Goal: Task Accomplishment & Management: Manage account settings

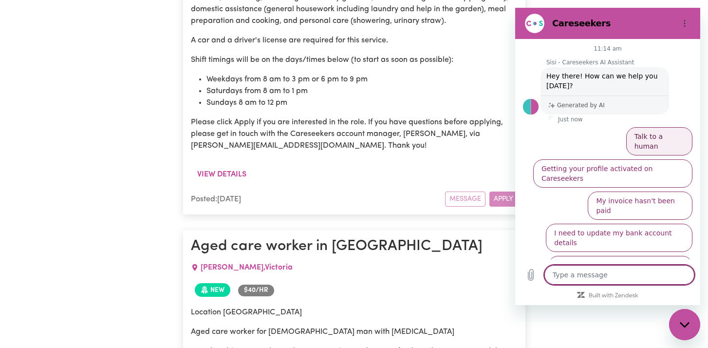
click at [675, 139] on button "Talk to a human" at bounding box center [659, 141] width 66 height 28
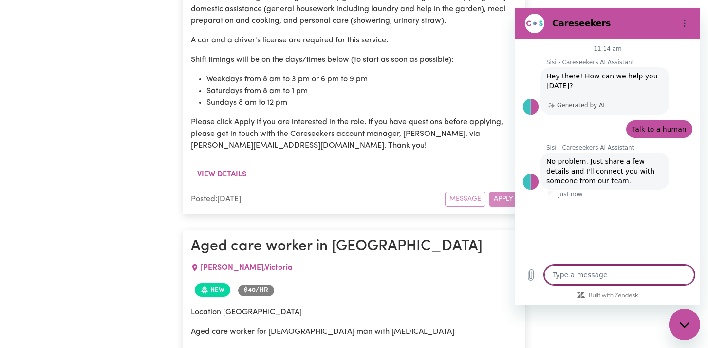
type textarea "x"
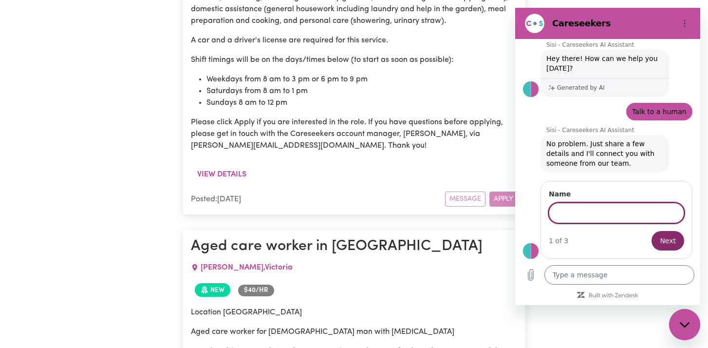
scroll to position [17, 0]
type input "Taka"
click at [652, 231] on button "Next" at bounding box center [668, 240] width 33 height 19
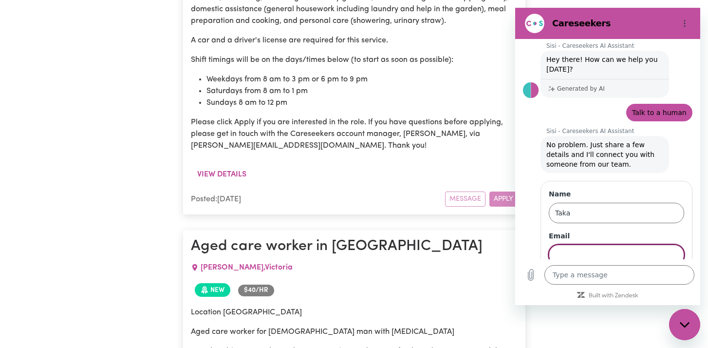
scroll to position [58, 0]
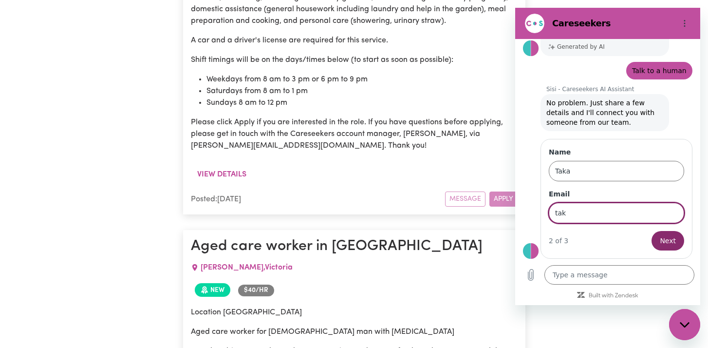
type input "[EMAIL_ADDRESS][DOMAIN_NAME]"
type input "Armadale"
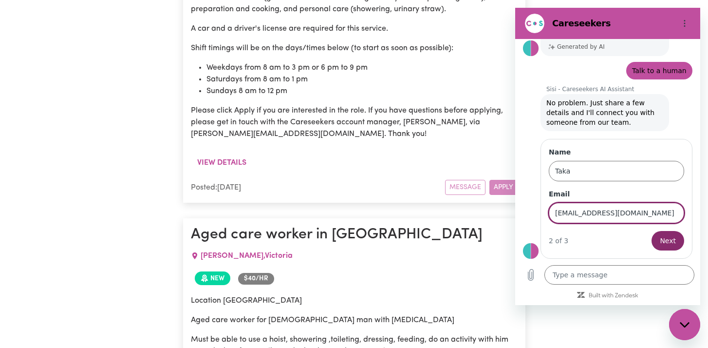
scroll to position [1365, 0]
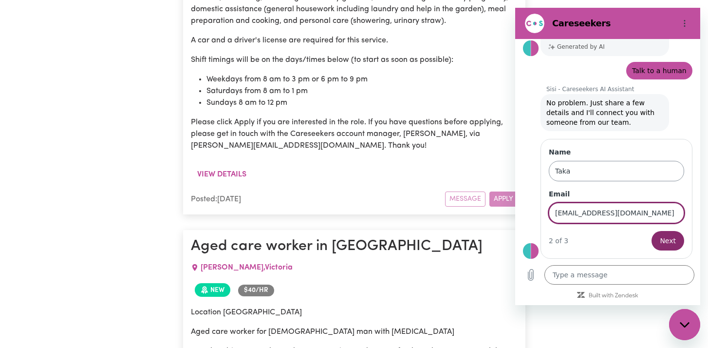
click at [624, 171] on input "Taka" at bounding box center [616, 171] width 135 height 20
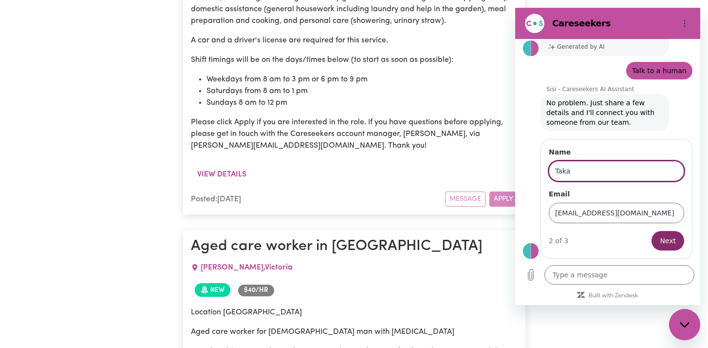
click at [573, 246] on div "2 of 3 Next" at bounding box center [616, 240] width 135 height 19
click at [663, 239] on span "Next" at bounding box center [668, 241] width 16 height 12
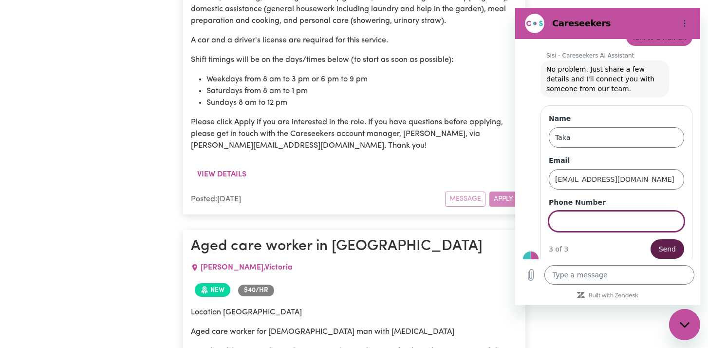
scroll to position [100, 0]
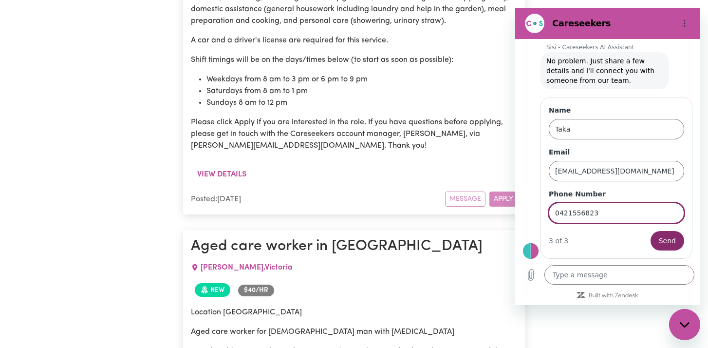
type input "0421556823"
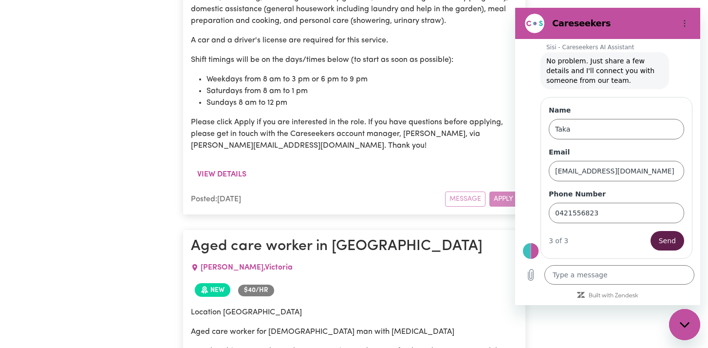
click at [675, 242] on span "Send" at bounding box center [667, 241] width 17 height 12
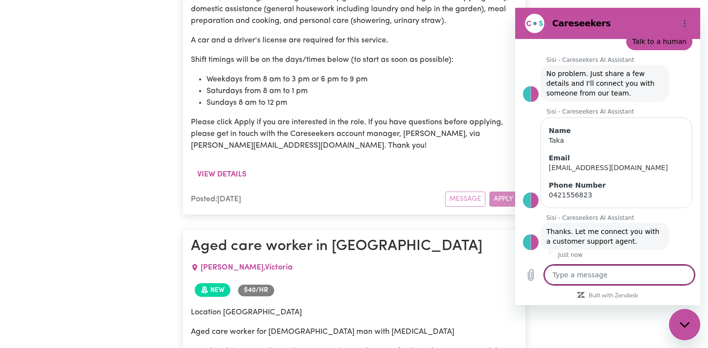
scroll to position [90, 0]
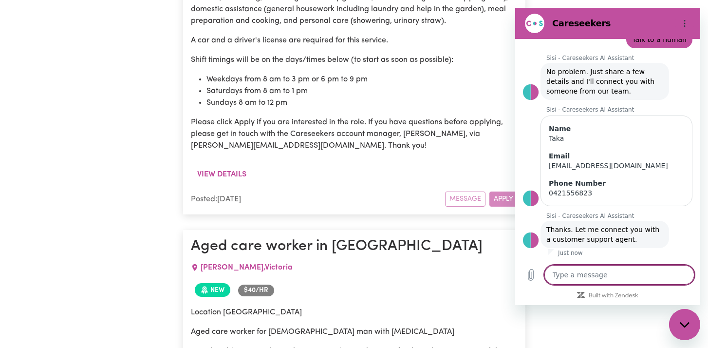
click at [402, 256] on div "[PERSON_NAME] , [GEOGRAPHIC_DATA]" at bounding box center [354, 267] width 327 height 23
click at [685, 326] on icon "Close messaging window" at bounding box center [685, 325] width 10 height 6
type textarea "x"
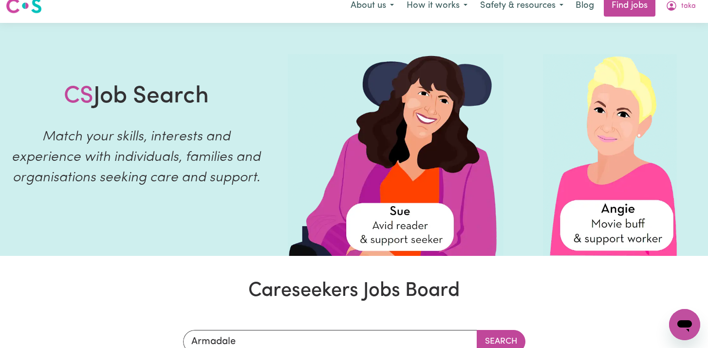
scroll to position [0, 0]
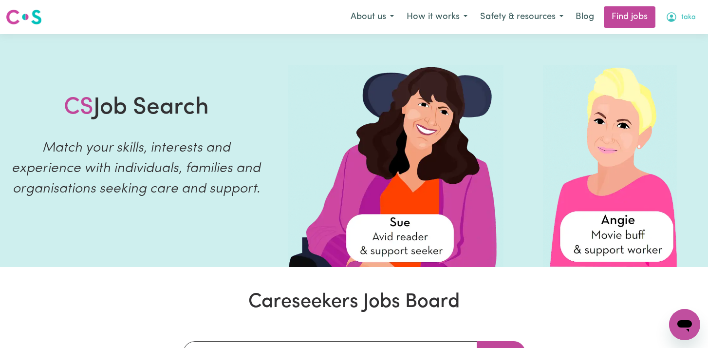
click at [680, 16] on button "taka" at bounding box center [681, 17] width 43 height 20
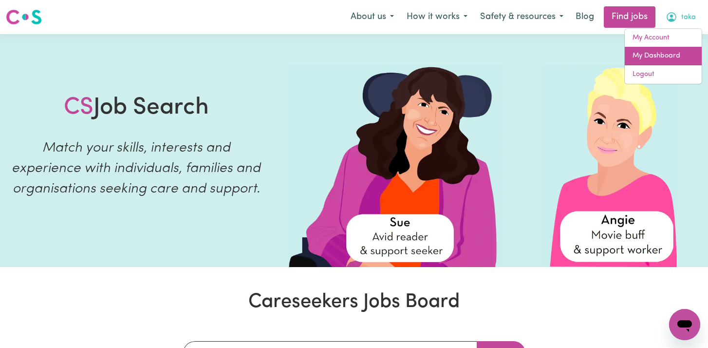
click at [670, 53] on link "My Dashboard" at bounding box center [663, 56] width 77 height 19
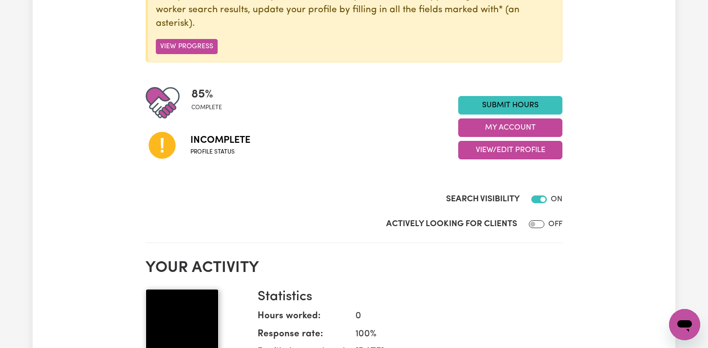
scroll to position [163, 0]
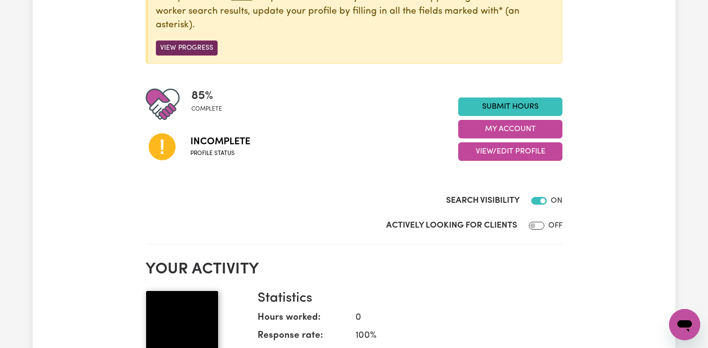
click at [188, 49] on button "View Progress" at bounding box center [187, 47] width 62 height 15
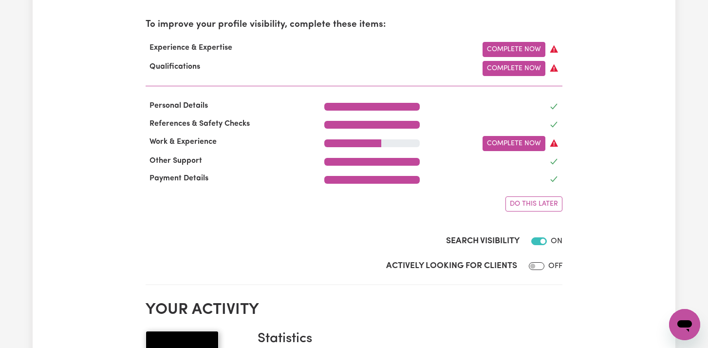
scroll to position [327, 0]
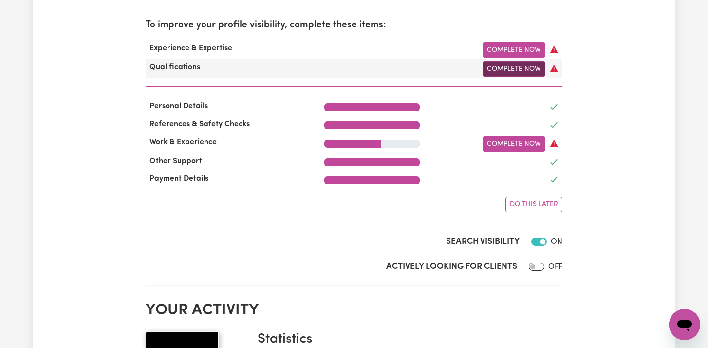
click at [514, 70] on link "Complete Now" at bounding box center [514, 68] width 63 height 15
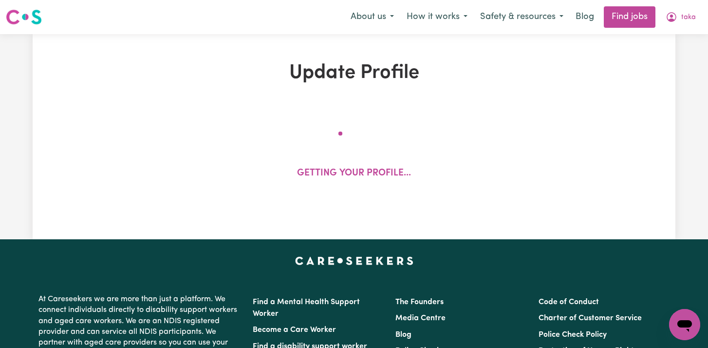
select select "2022"
select select "Certificate III (Individual Support)"
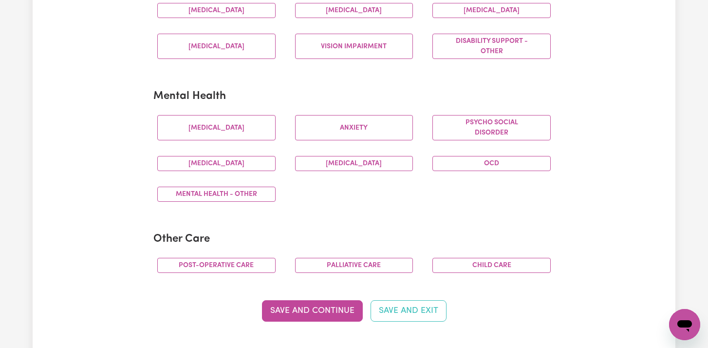
scroll to position [525, 0]
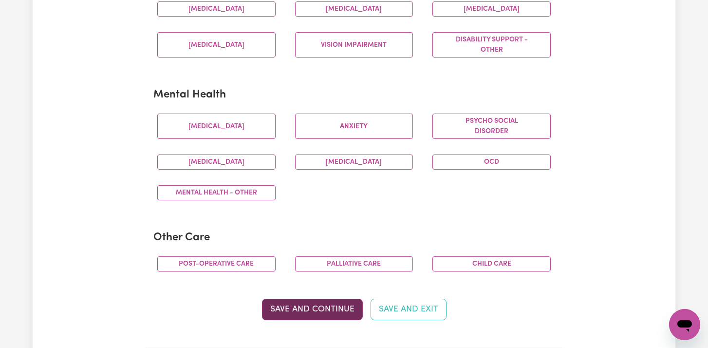
click at [308, 304] on button "Save and Continue" at bounding box center [312, 309] width 101 height 21
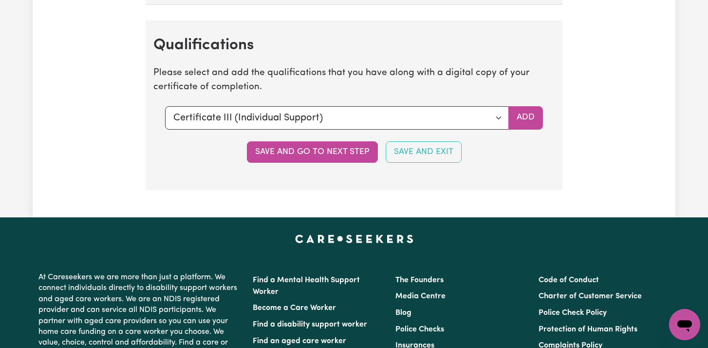
scroll to position [2482, 0]
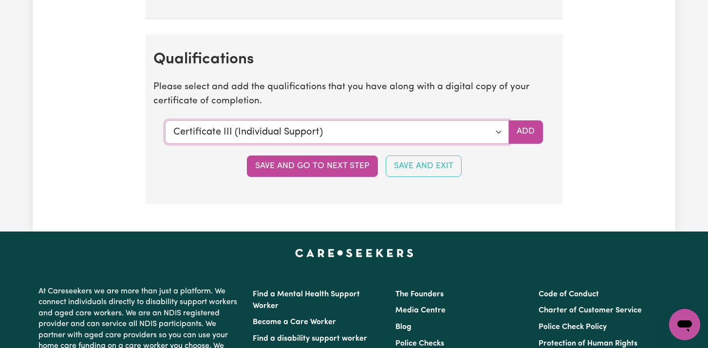
click at [459, 134] on select "Select a qualification to add... Certificate III (Individual Support) Certifica…" at bounding box center [337, 131] width 344 height 23
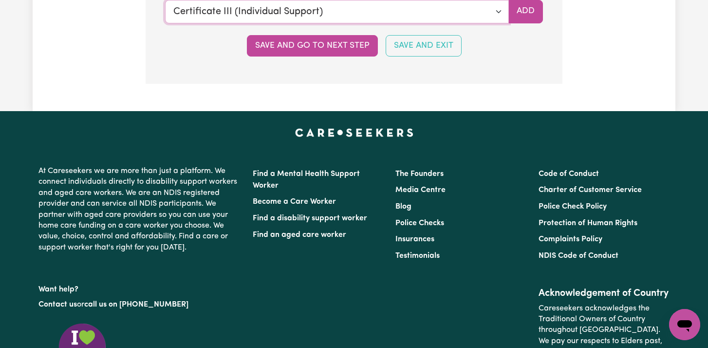
scroll to position [2600, 0]
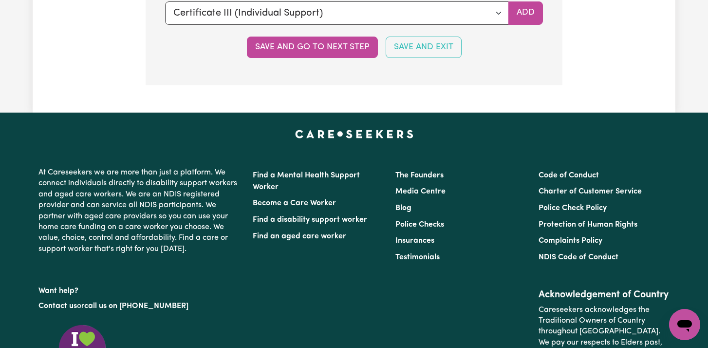
click at [429, 42] on button "Save and Exit" at bounding box center [424, 47] width 76 height 21
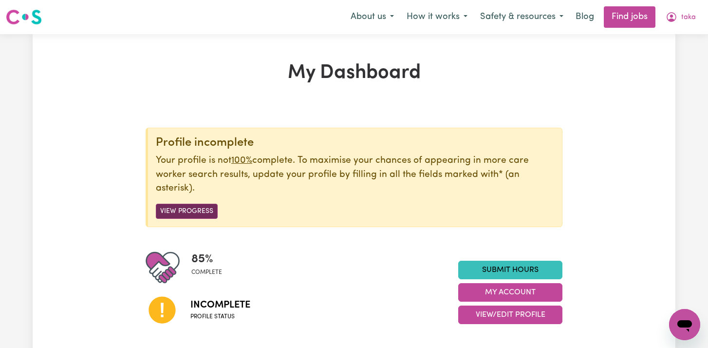
click at [205, 211] on button "View Progress" at bounding box center [187, 211] width 62 height 15
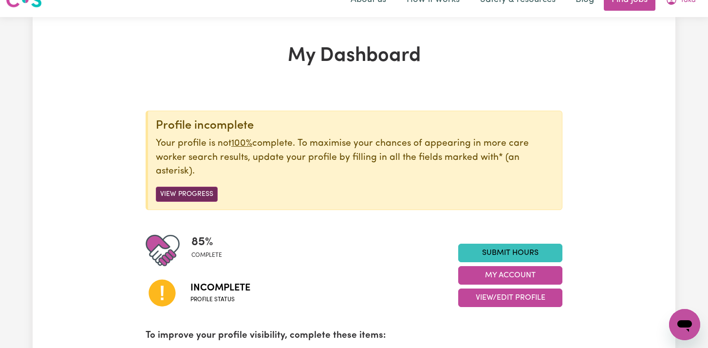
scroll to position [22, 0]
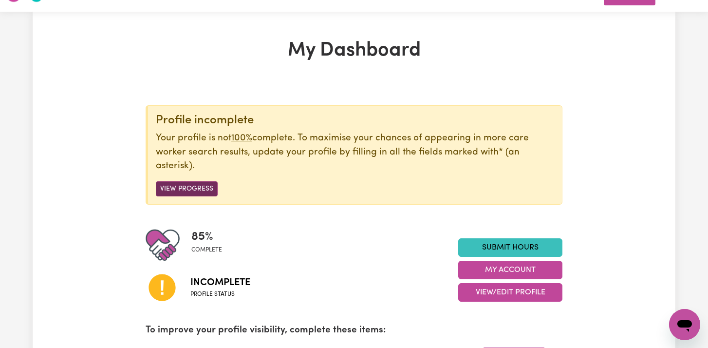
click at [205, 189] on button "View Progress" at bounding box center [187, 188] width 62 height 15
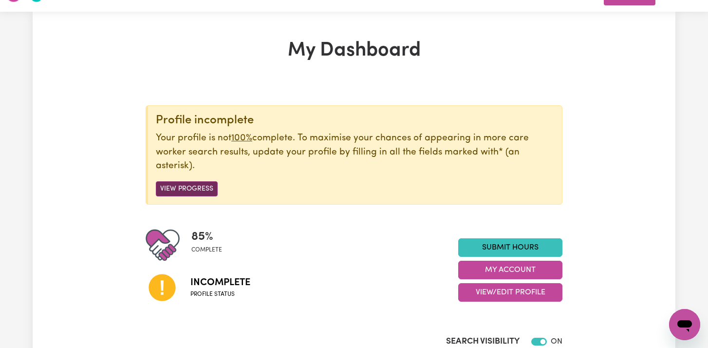
click at [205, 189] on button "View Progress" at bounding box center [187, 188] width 62 height 15
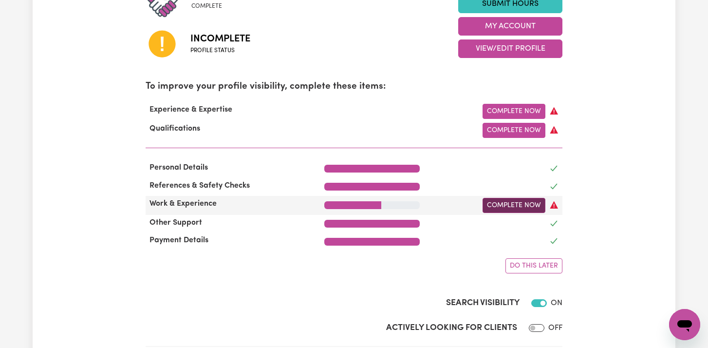
scroll to position [267, 0]
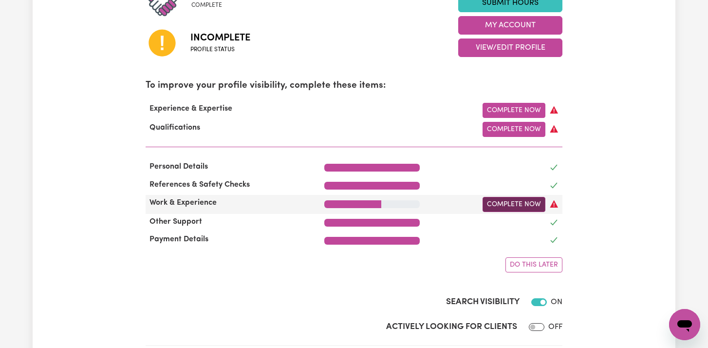
click at [503, 207] on link "Complete Now" at bounding box center [514, 204] width 63 height 15
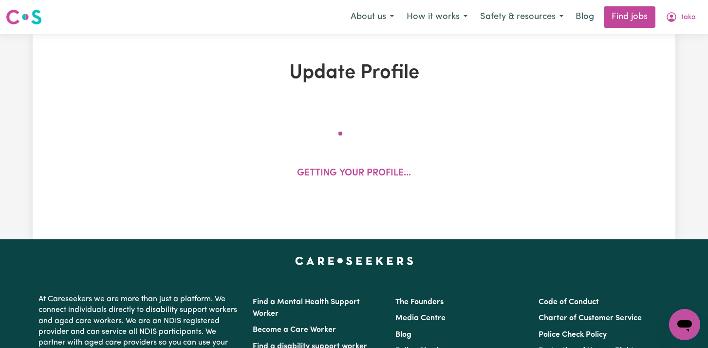
select select "2022"
select select "Certificate III (Individual Support)"
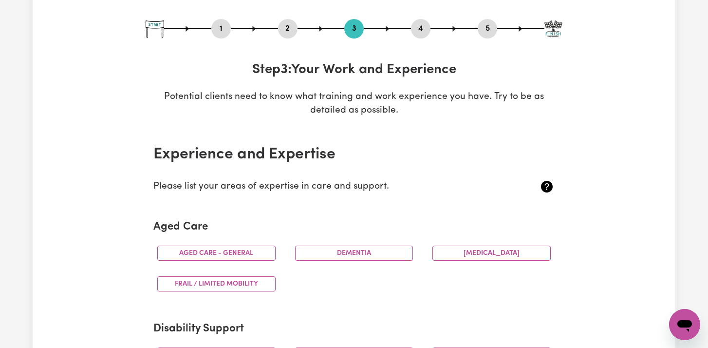
scroll to position [104, 0]
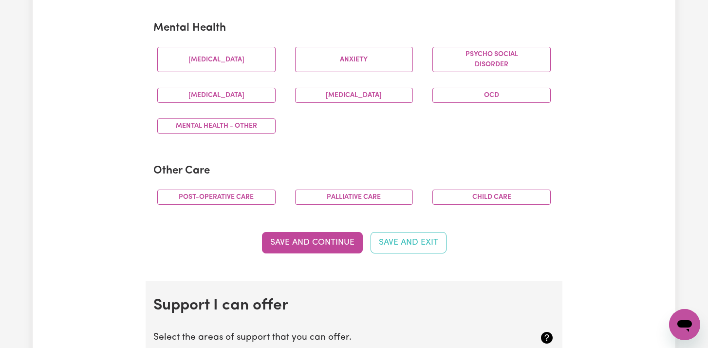
scroll to position [598, 0]
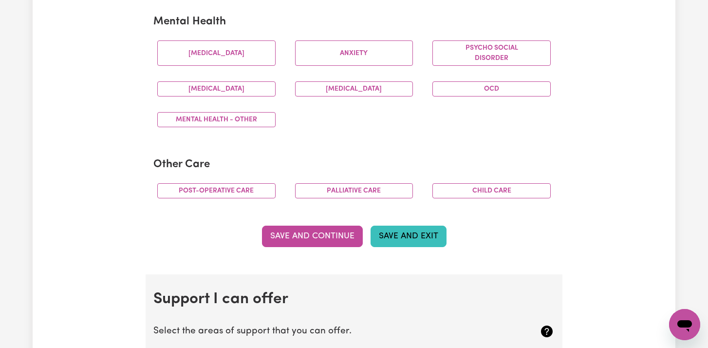
click at [413, 232] on button "Save and Exit" at bounding box center [409, 236] width 76 height 21
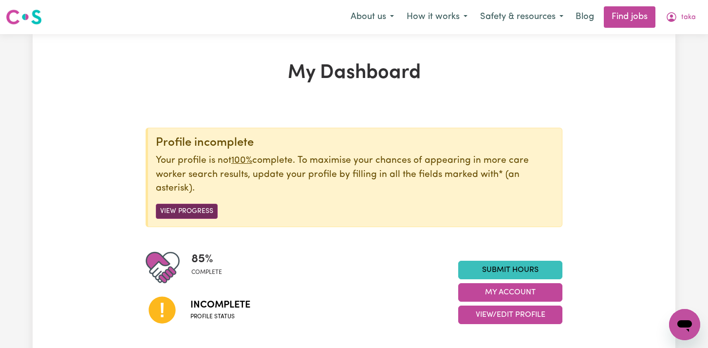
click at [166, 208] on button "View Progress" at bounding box center [187, 211] width 62 height 15
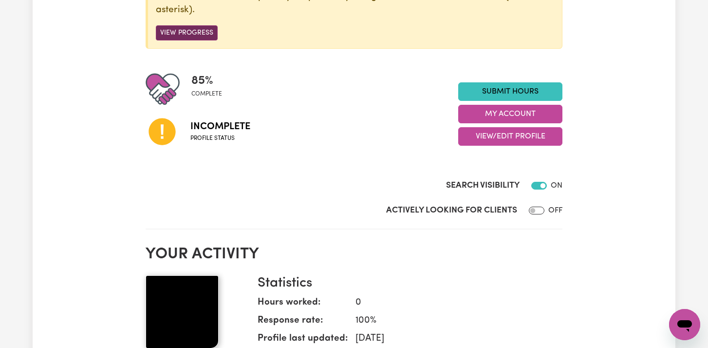
scroll to position [75, 0]
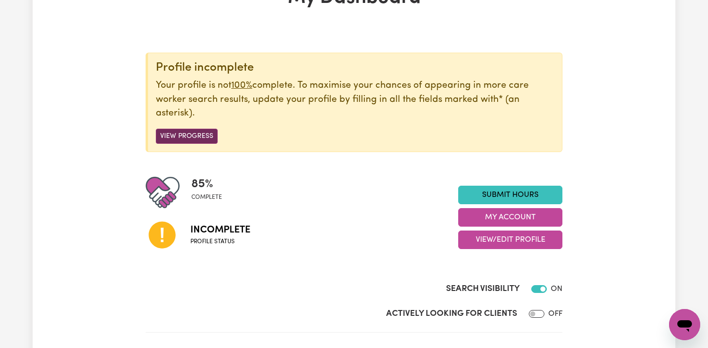
click at [187, 138] on button "View Progress" at bounding box center [187, 136] width 62 height 15
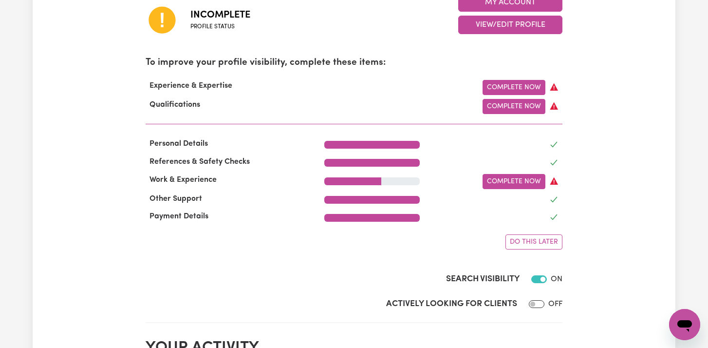
scroll to position [288, 0]
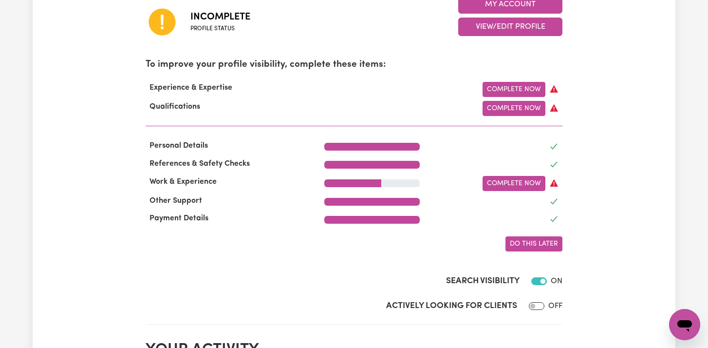
click at [521, 247] on span "Do this later" at bounding box center [534, 243] width 48 height 7
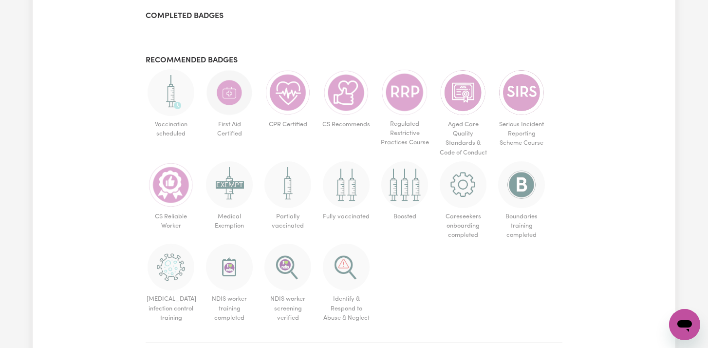
scroll to position [592, 0]
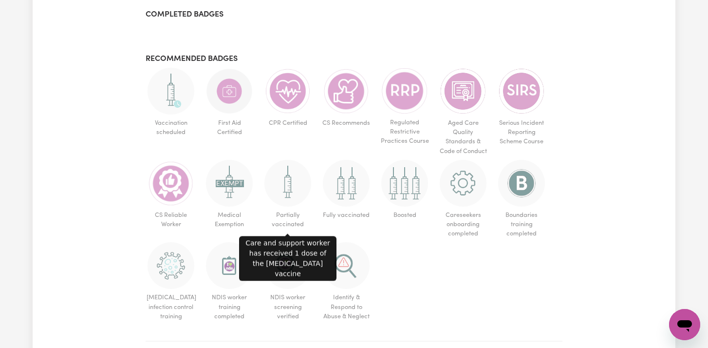
click at [288, 198] on img at bounding box center [288, 183] width 47 height 47
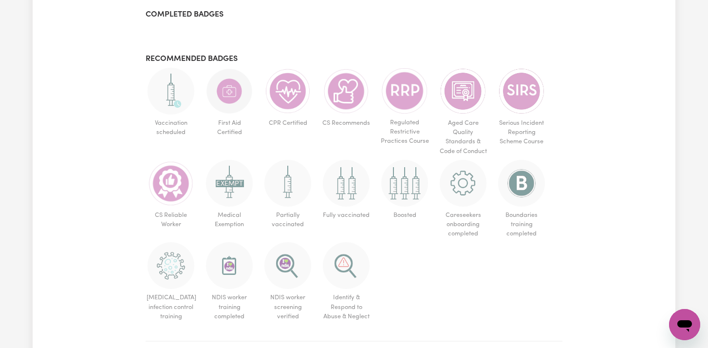
click at [288, 198] on img at bounding box center [288, 183] width 47 height 47
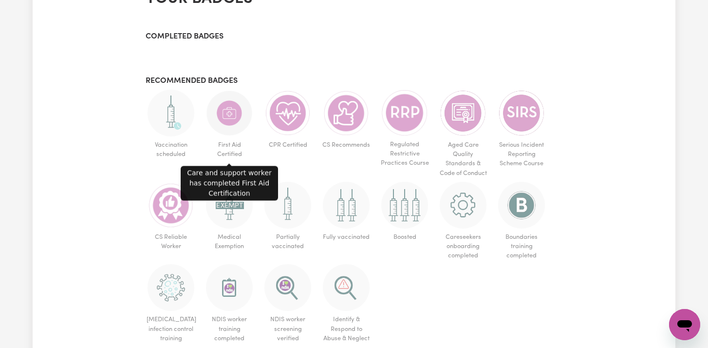
scroll to position [571, 0]
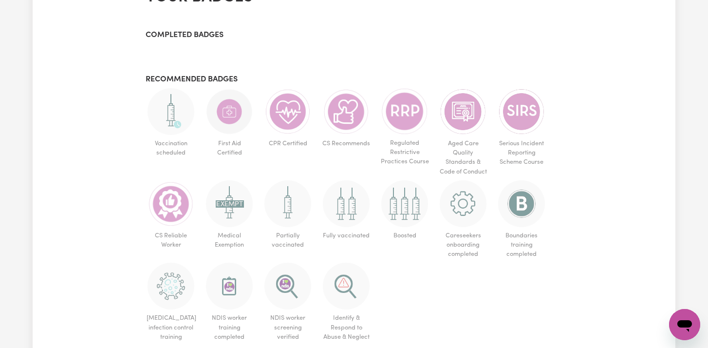
click at [393, 214] on img at bounding box center [404, 203] width 47 height 47
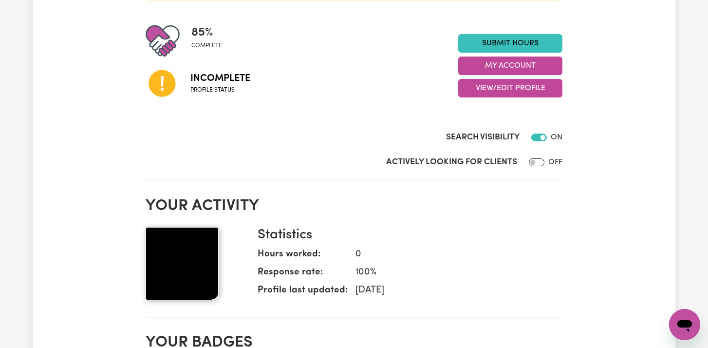
scroll to position [212, 0]
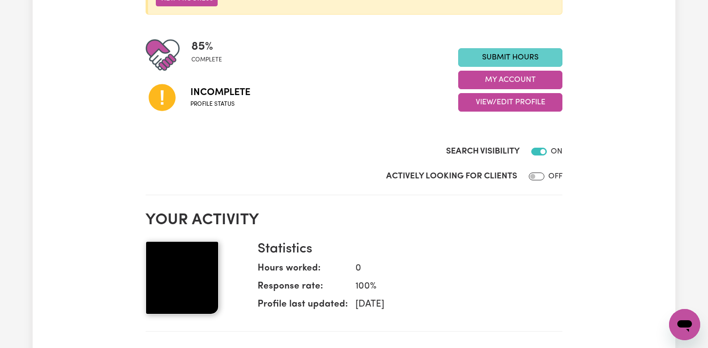
click at [483, 61] on link "Submit Hours" at bounding box center [510, 57] width 104 height 19
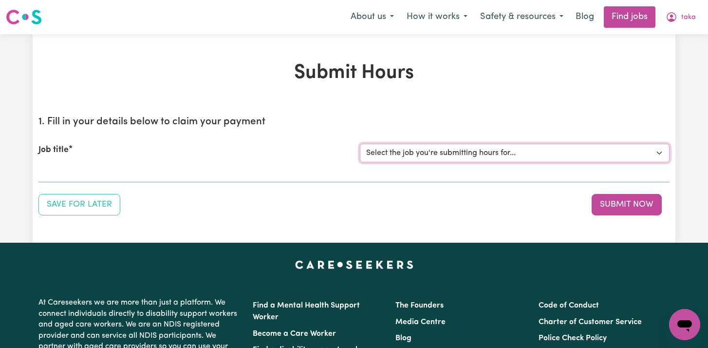
click at [418, 153] on select "Select the job you're submitting hours for..." at bounding box center [515, 153] width 310 height 19
click at [411, 181] on section "1. Fill in your details below to claim your payment Job title Select the job yo…" at bounding box center [353, 145] width 631 height 74
click at [450, 148] on select "Select the job you're submitting hours for..." at bounding box center [515, 153] width 310 height 19
click at [684, 16] on span "taka" at bounding box center [689, 17] width 15 height 11
click at [647, 54] on link "My Dashboard" at bounding box center [663, 56] width 77 height 19
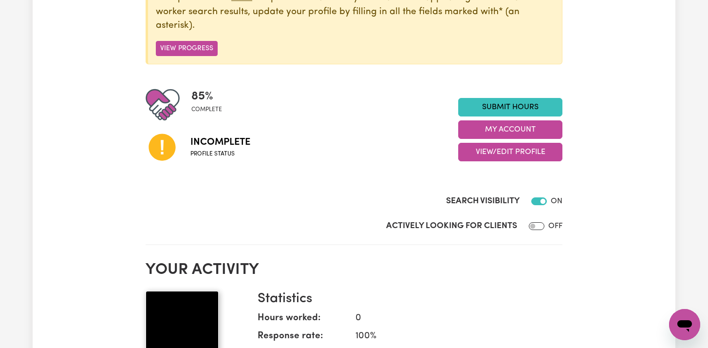
scroll to position [164, 0]
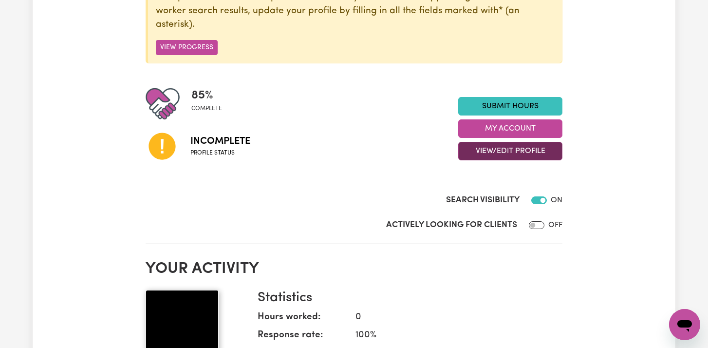
click at [488, 151] on button "View/Edit Profile" at bounding box center [510, 151] width 104 height 19
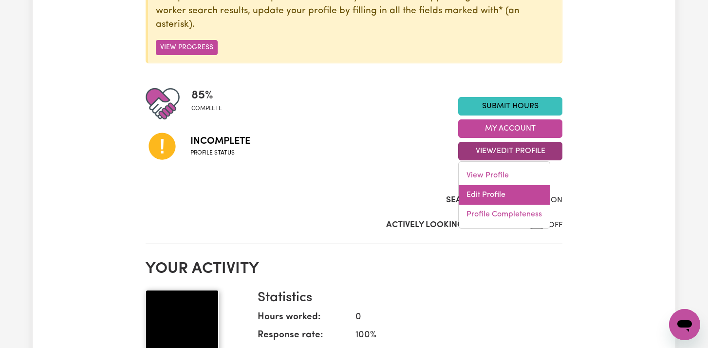
click at [474, 187] on link "Edit Profile" at bounding box center [504, 194] width 91 height 19
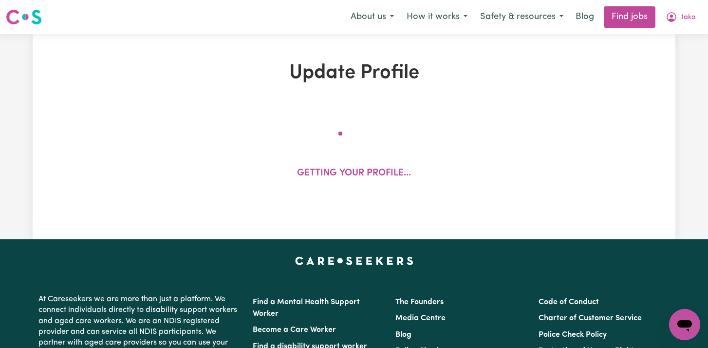
select select "[DEMOGRAPHIC_DATA]"
select select "Australian PR"
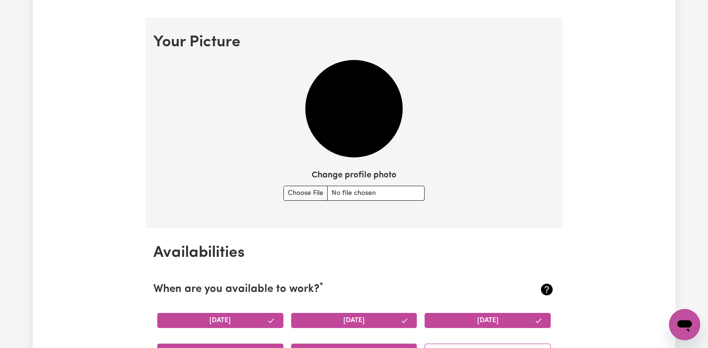
scroll to position [686, 0]
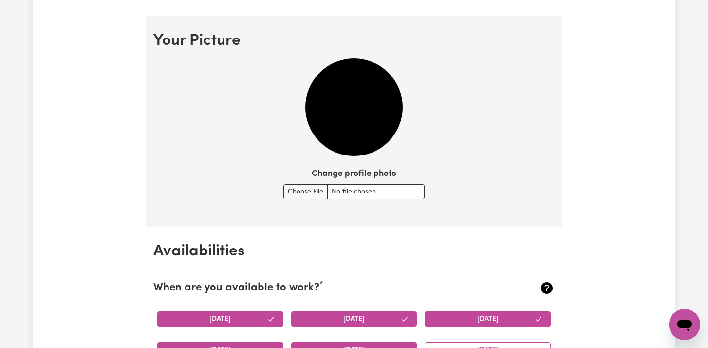
click at [366, 112] on img at bounding box center [353, 106] width 97 height 97
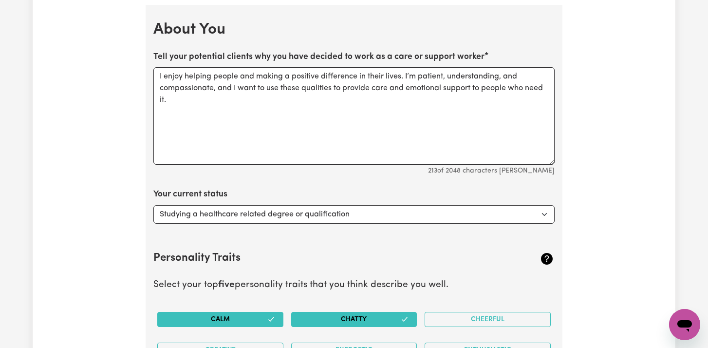
scroll to position [1320, 0]
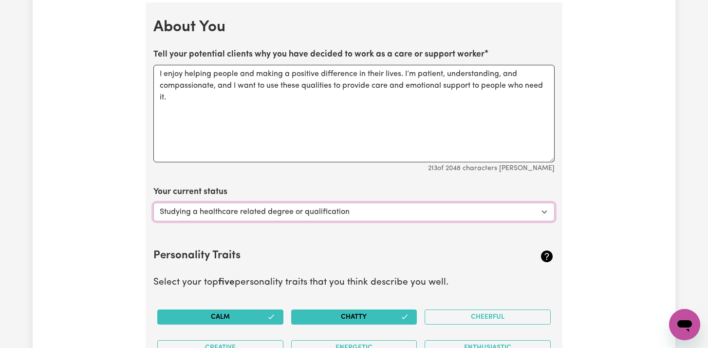
click at [323, 217] on select "Select... Studying a healthcare related degree or qualification Studying a non-…" at bounding box center [353, 212] width 401 height 19
select select "Looking for extra work to fill my week and/or weekends"
click at [153, 203] on select "Select... Studying a healthcare related degree or qualification Studying a non-…" at bounding box center [353, 212] width 401 height 19
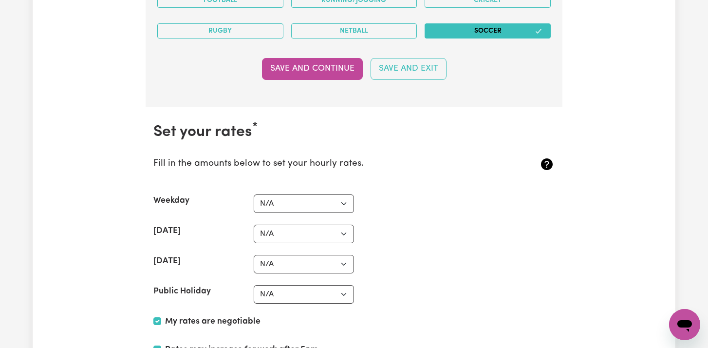
scroll to position [2157, 0]
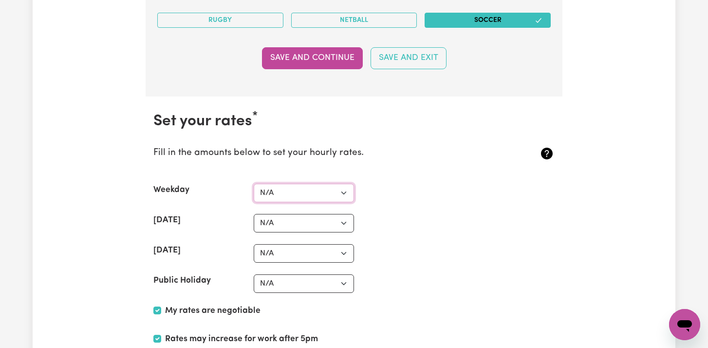
click at [311, 197] on select "N/A $37 $38 $39 $40 $41 $42 $43 $44 $45 $46 $47 $48 $49 $50 $51 $52 $53 $54 $55…" at bounding box center [304, 193] width 100 height 19
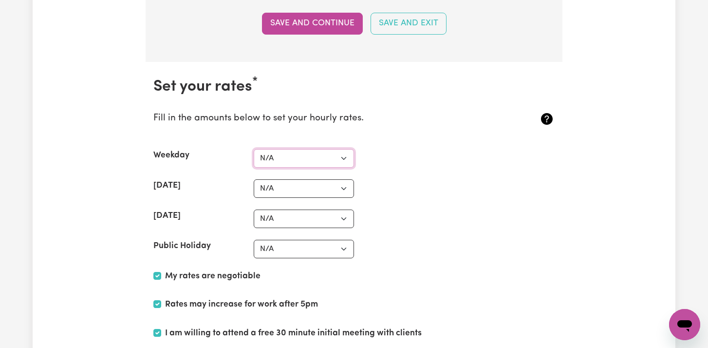
scroll to position [2193, 0]
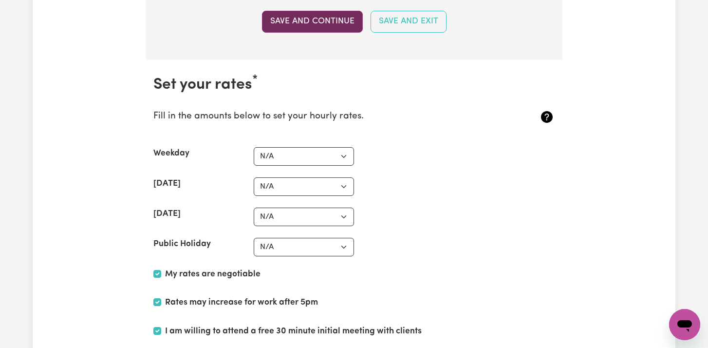
click at [334, 17] on button "Save and Continue" at bounding box center [312, 21] width 101 height 21
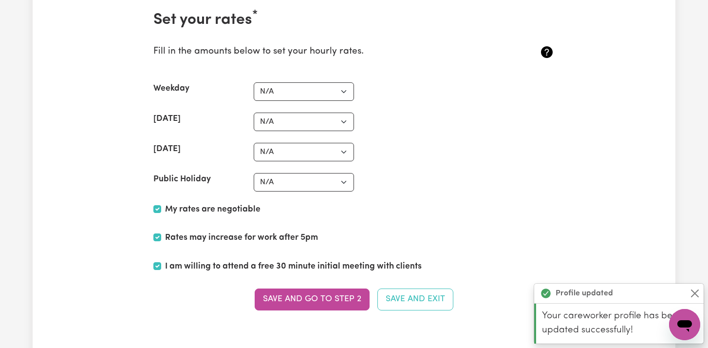
scroll to position [2262, 0]
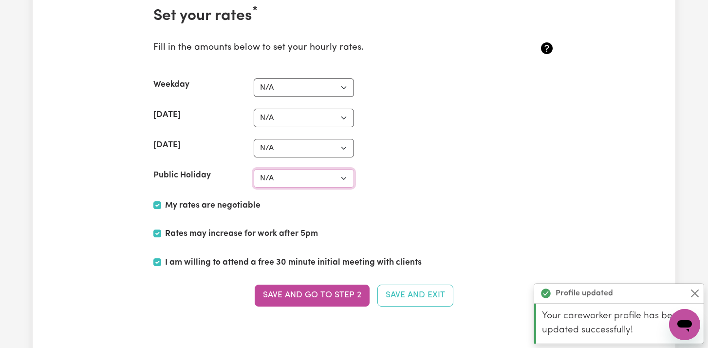
click at [294, 177] on select "N/A $37 $38 $39 $40 $41 $42 $43 $44 $45 $46 $47 $48 $49 $50 $51 $52 $53 $54 $55…" at bounding box center [304, 178] width 100 height 19
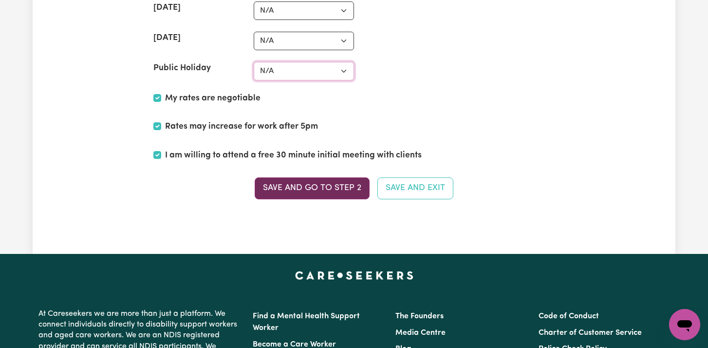
scroll to position [2331, 0]
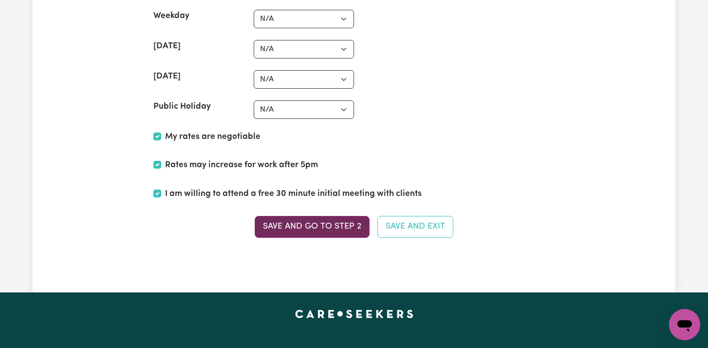
click at [333, 228] on button "Save and go to Step 2" at bounding box center [312, 226] width 115 height 21
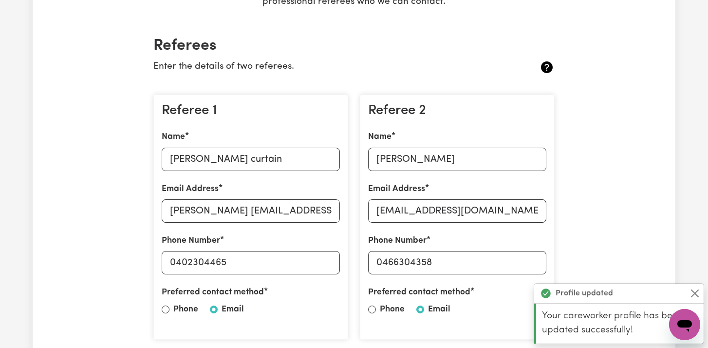
scroll to position [0, 0]
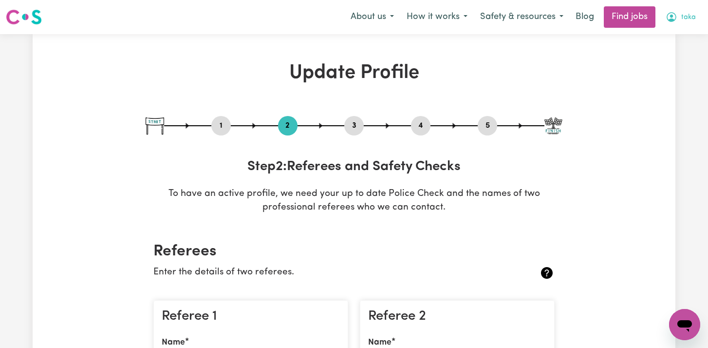
click at [676, 15] on icon "My Account" at bounding box center [672, 17] width 10 height 10
click at [662, 39] on link "My Account" at bounding box center [663, 38] width 77 height 19
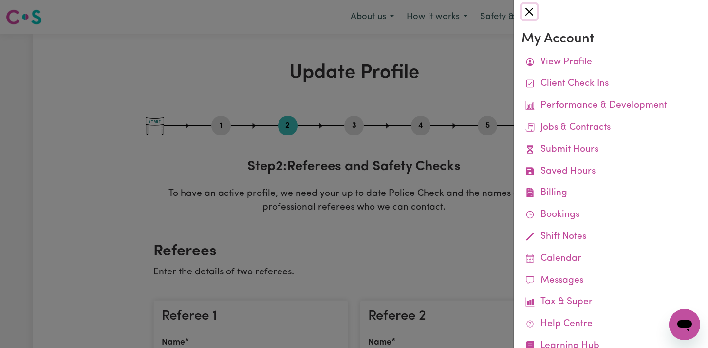
click at [530, 14] on button "Close" at bounding box center [530, 12] width 16 height 16
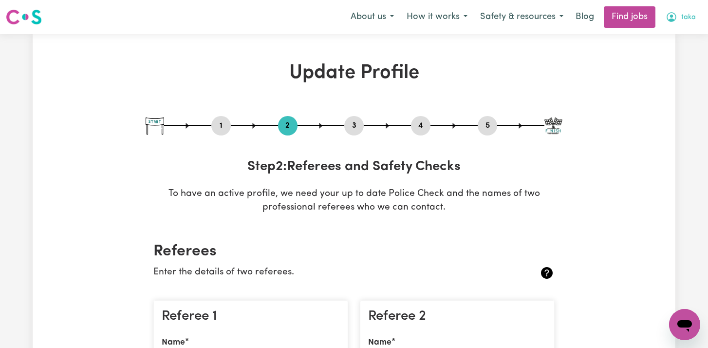
click at [674, 14] on icon "My Account" at bounding box center [672, 17] width 12 height 12
click at [656, 52] on link "My Dashboard" at bounding box center [663, 56] width 77 height 19
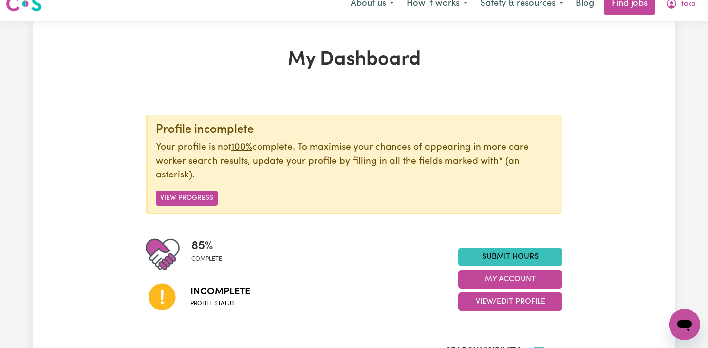
scroll to position [16, 0]
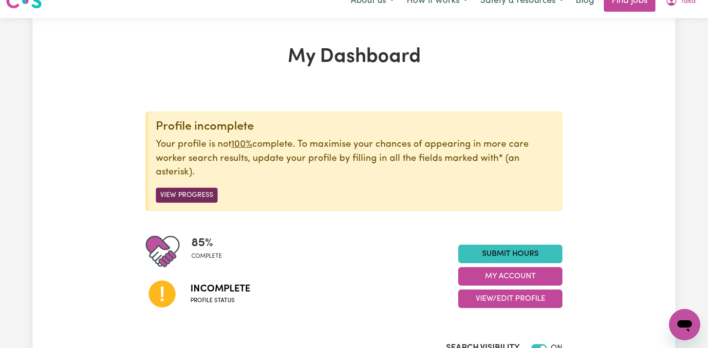
click at [211, 194] on button "View Progress" at bounding box center [187, 195] width 62 height 15
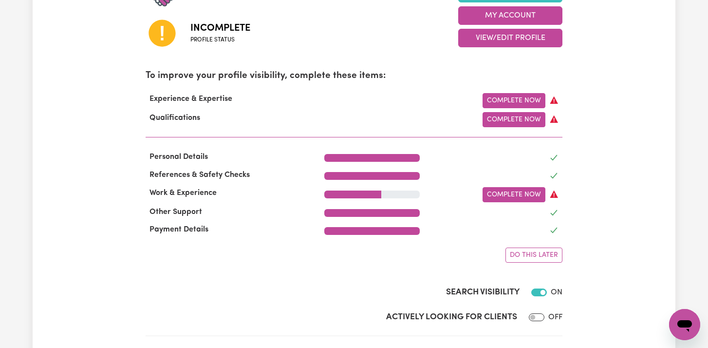
scroll to position [279, 0]
